Goal: Find specific page/section: Find specific page/section

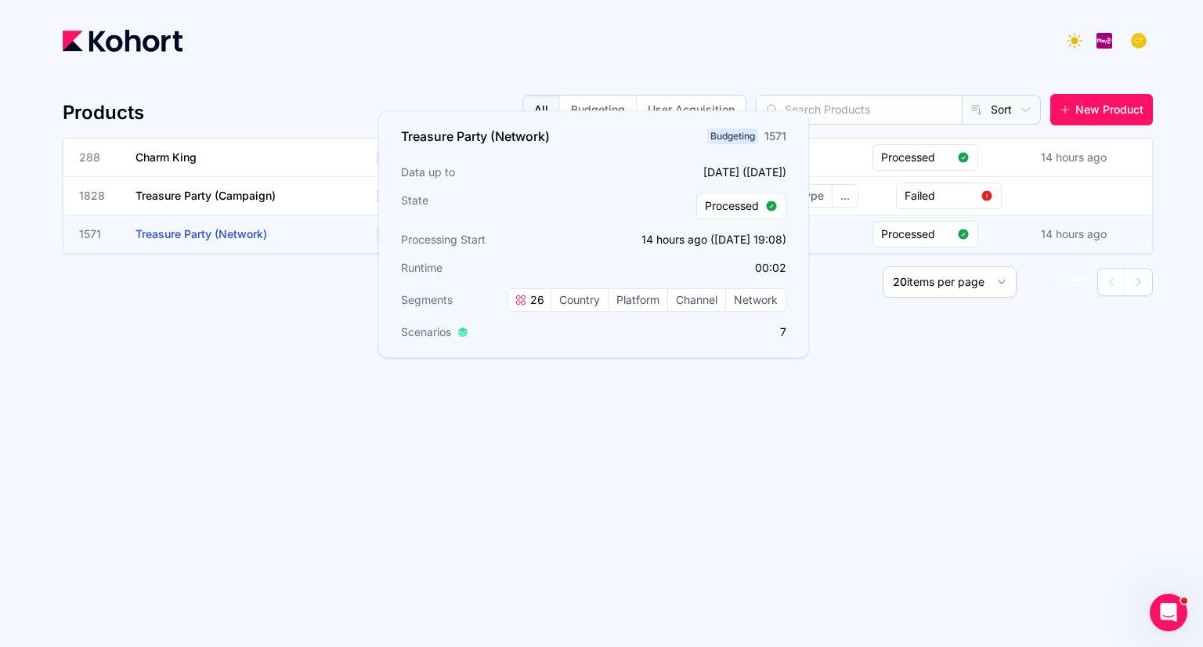
click at [198, 233] on span "Treasure Party (Network)" at bounding box center [202, 233] width 132 height 13
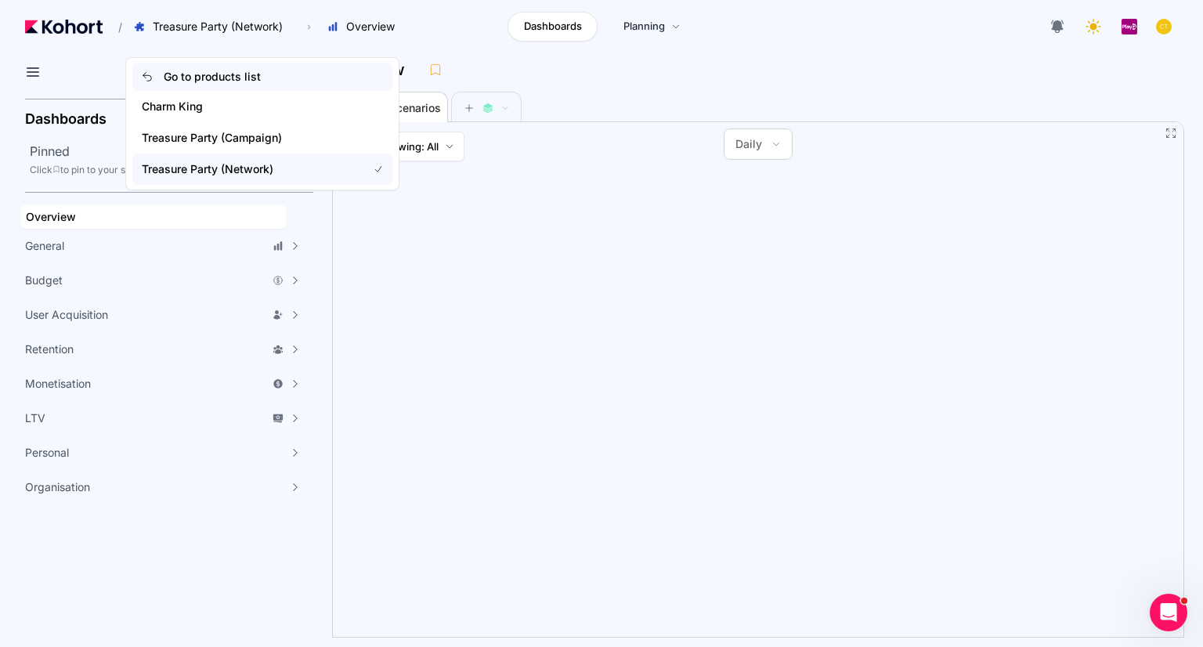
click at [149, 78] on icon at bounding box center [147, 76] width 11 height 11
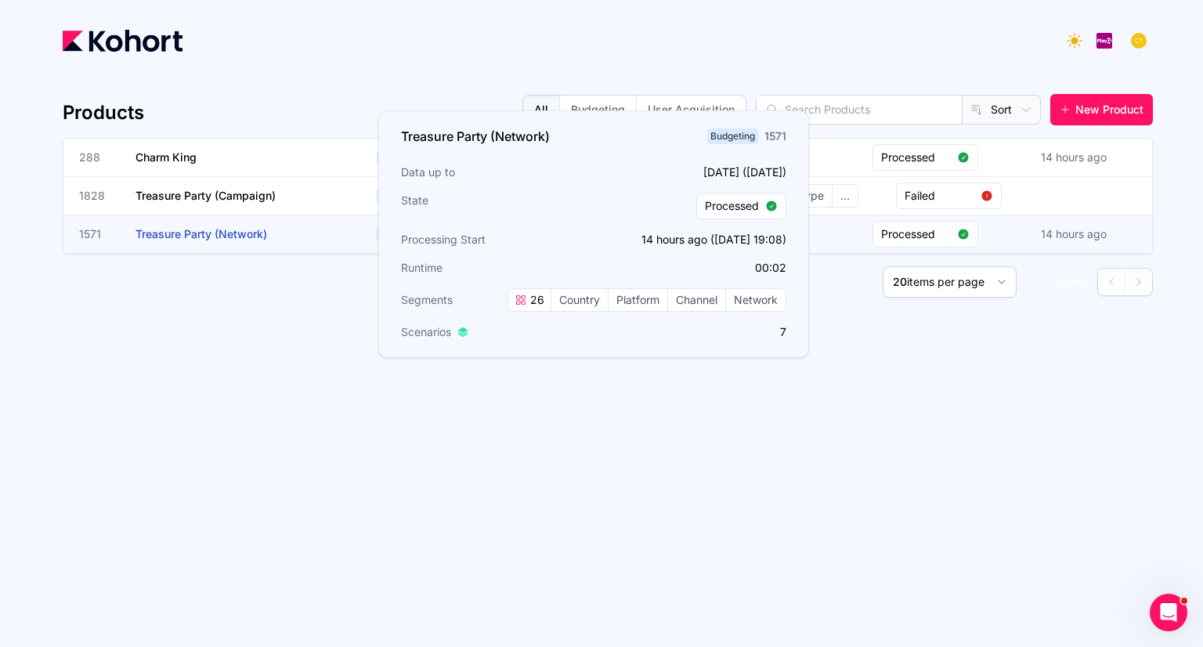
click at [237, 240] on span "Treasure Party (Network)" at bounding box center [202, 233] width 132 height 13
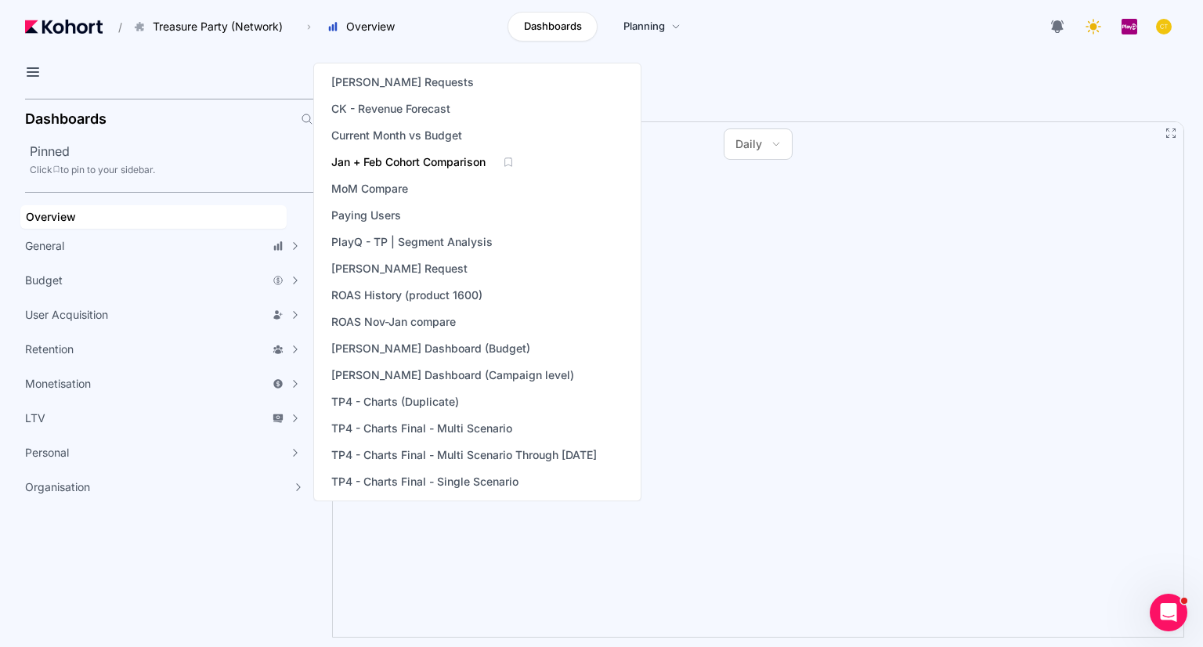
click at [445, 157] on span "Jan + Feb Cohort Comparison" at bounding box center [408, 162] width 154 height 16
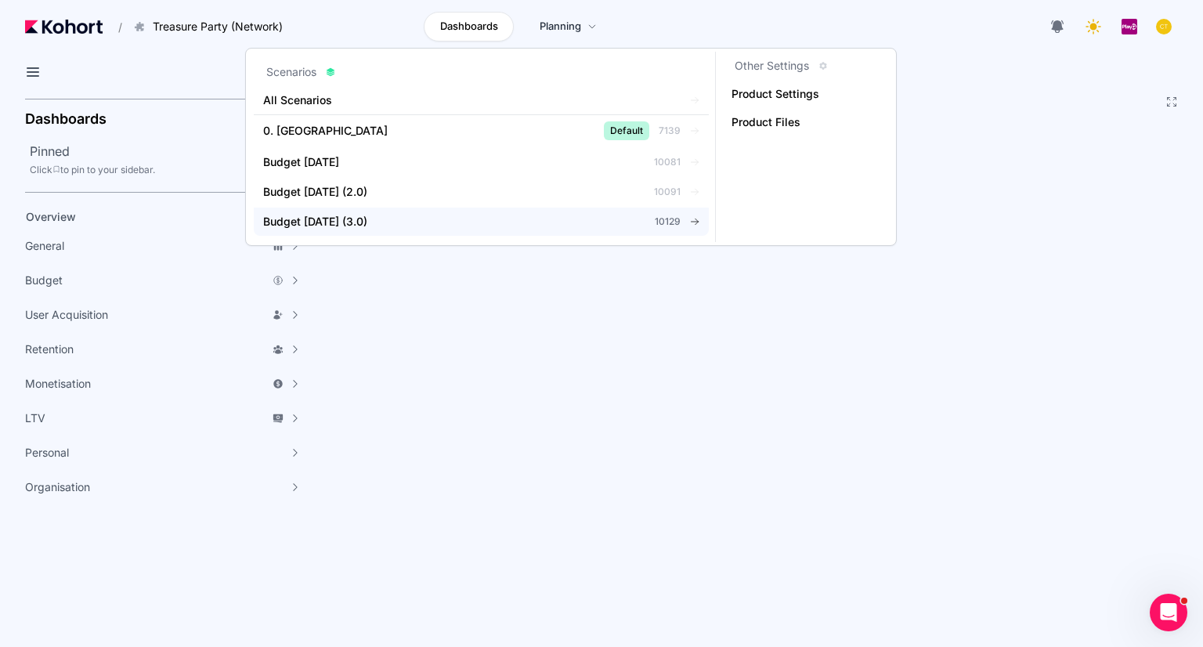
click at [338, 221] on span "Budget Aug 2025 (3.0)" at bounding box center [315, 222] width 104 height 16
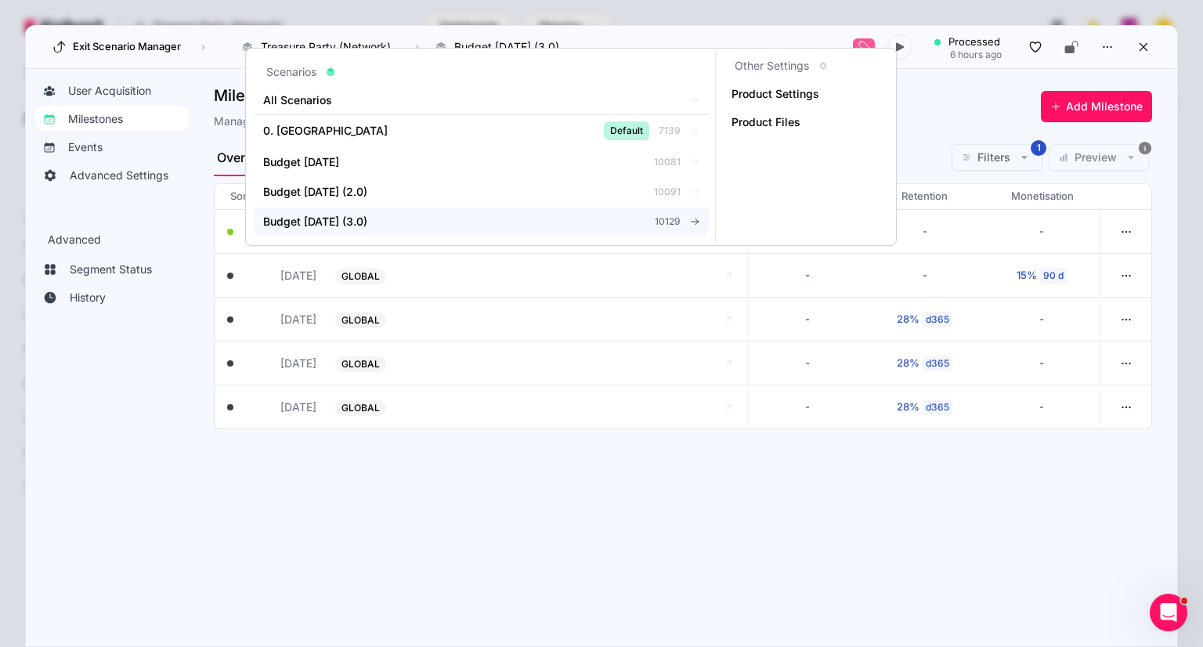
click at [346, 223] on span "Budget Aug 2025 (3.0)" at bounding box center [315, 222] width 104 height 16
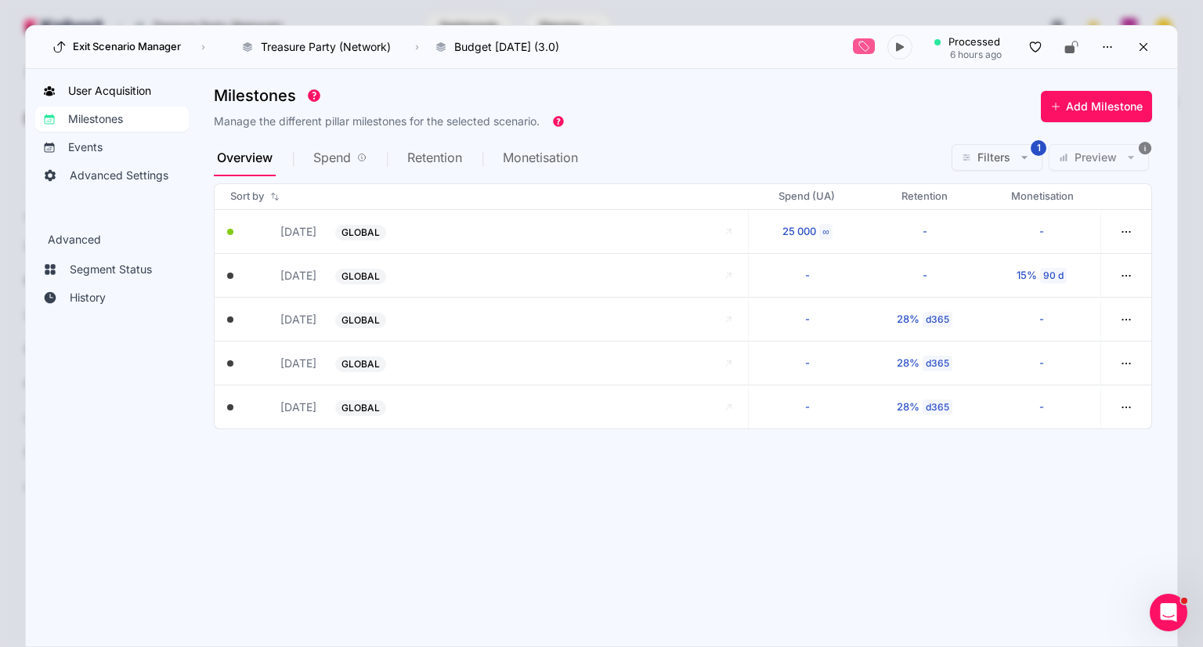
click at [114, 95] on span "User Acquisition" at bounding box center [109, 91] width 83 height 16
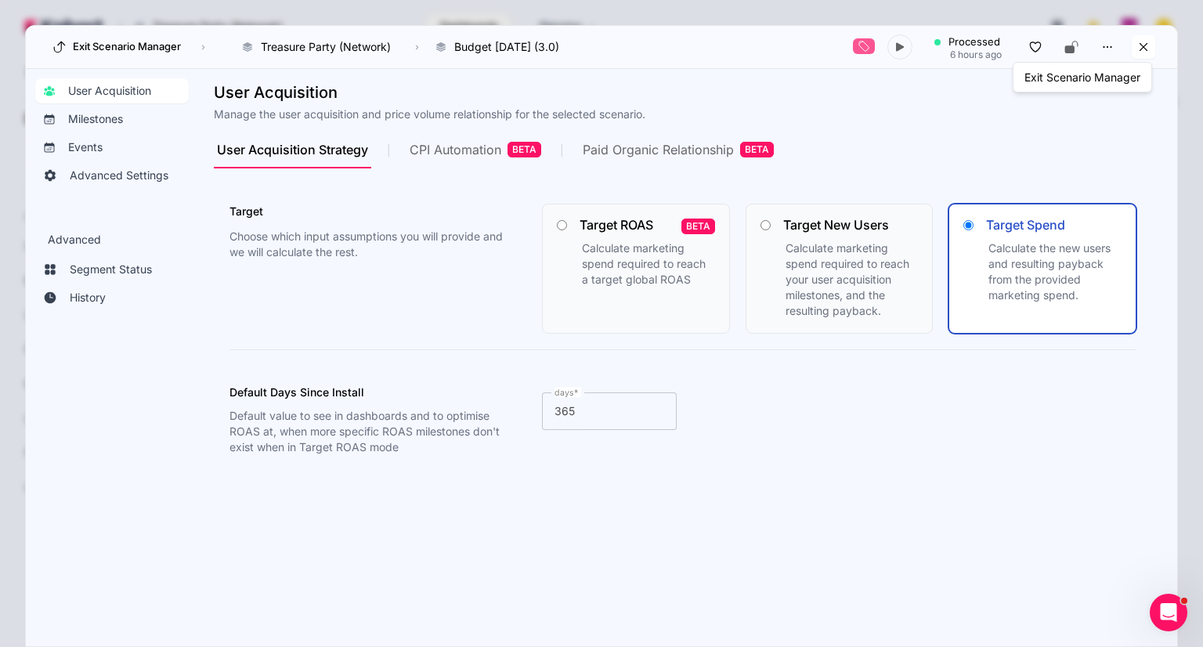
click at [1142, 44] on icon at bounding box center [1144, 47] width 14 height 14
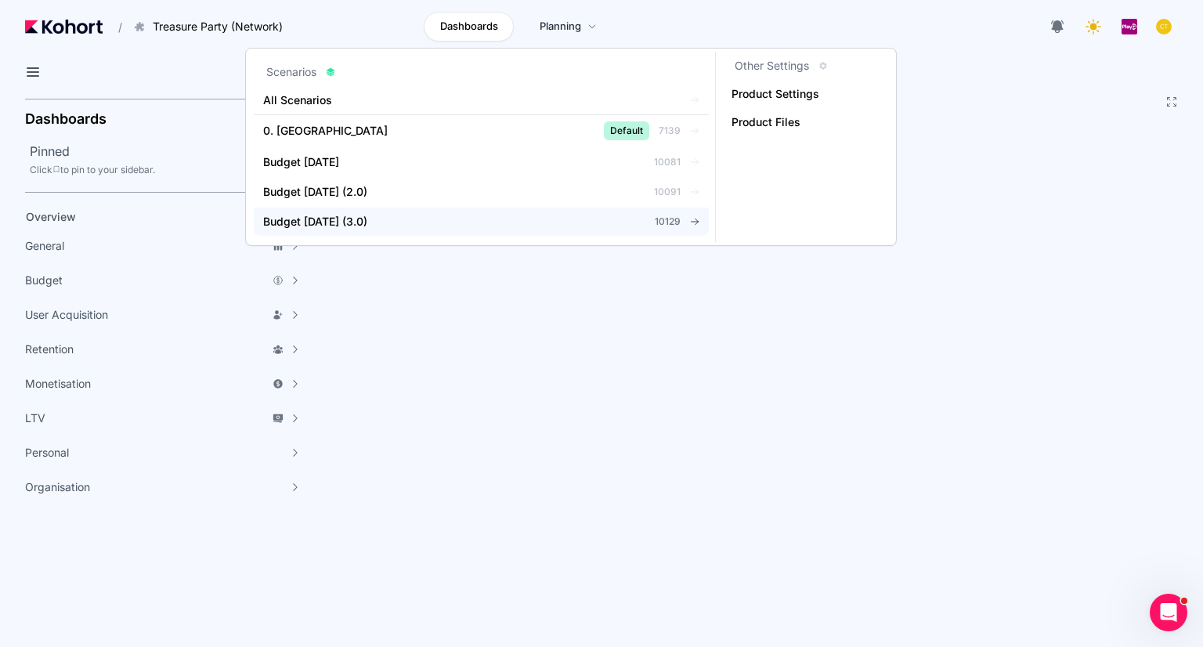
click at [409, 222] on div "Budget Aug 2025 (3.0)" at bounding box center [434, 222] width 342 height 16
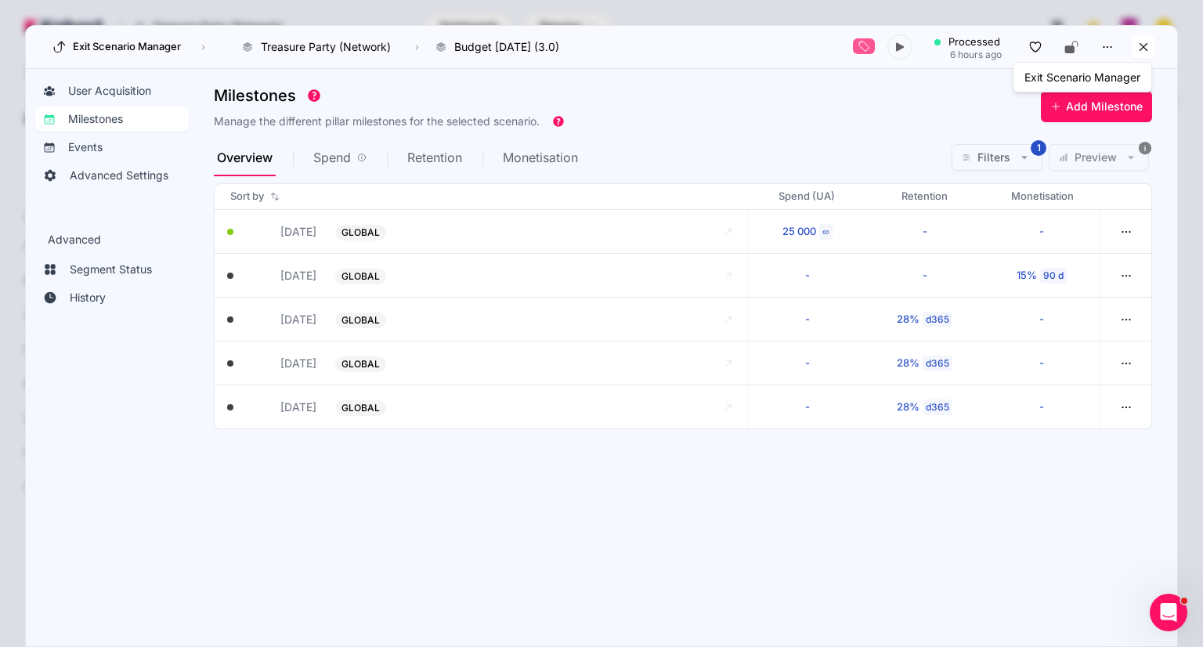
click at [1134, 51] on button at bounding box center [1143, 46] width 23 height 23
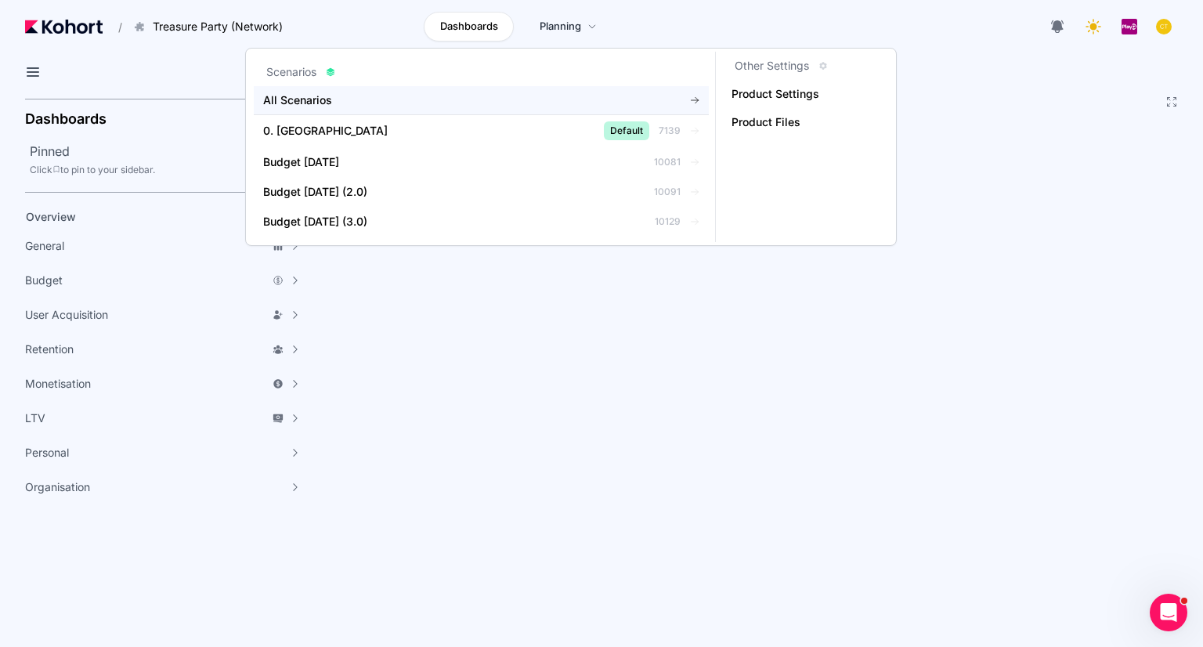
click at [331, 96] on span "All Scenarios" at bounding box center [451, 100] width 377 height 16
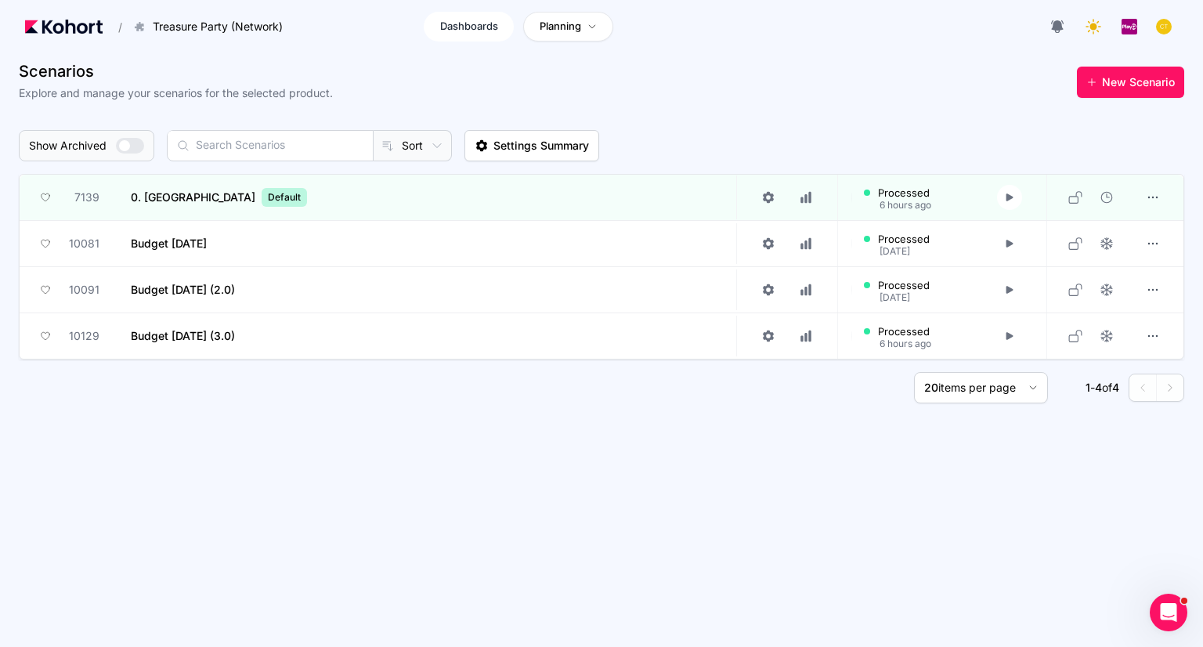
click at [455, 19] on span "Dashboards" at bounding box center [469, 27] width 58 height 16
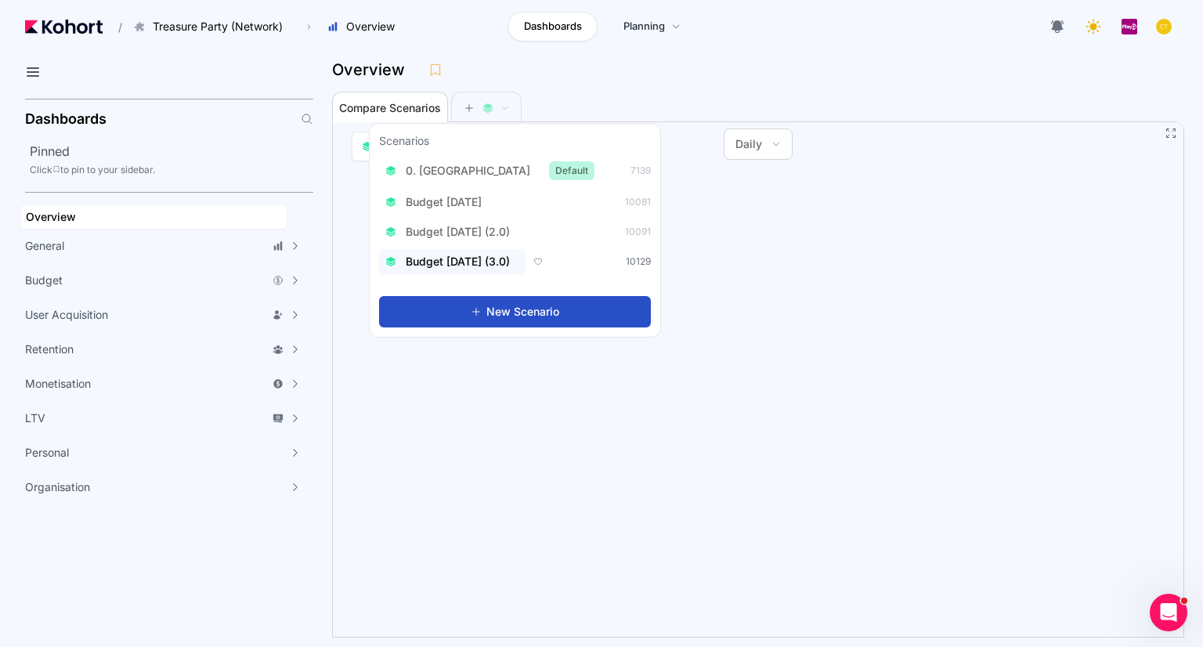
click at [453, 255] on span "Budget Aug 2025 (3.0)" at bounding box center [458, 262] width 104 height 16
